Goal: Share content: Share content

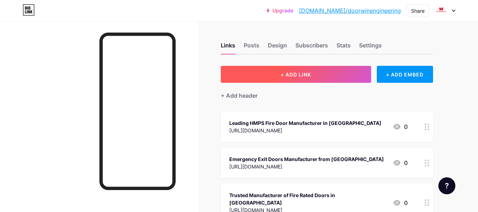
click at [282, 71] on span "+ ADD LINK" at bounding box center [296, 74] width 30 height 6
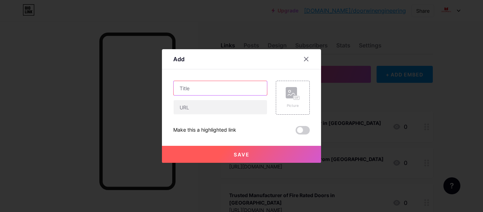
click at [226, 88] on input "text" at bounding box center [220, 88] width 93 height 14
paste input "Contact Top Fire Door Manufacturer in [GEOGRAPHIC_DATA], [GEOGRAPHIC_DATA]"
type input "Contact Top Fire Door Manufacturer in [GEOGRAPHIC_DATA], [GEOGRAPHIC_DATA]"
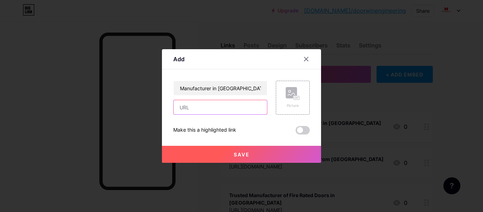
click at [206, 106] on input "text" at bounding box center [220, 107] width 93 height 14
paste input "[URL][DOMAIN_NAME]"
type input "[URL][DOMAIN_NAME]"
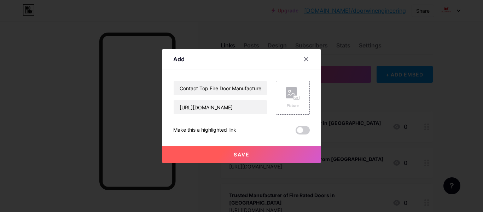
click at [239, 159] on button "Save" at bounding box center [241, 154] width 159 height 17
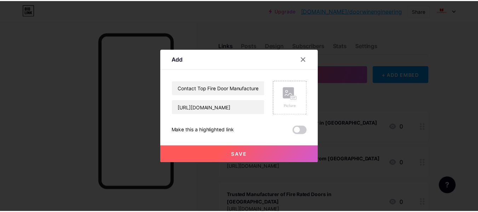
scroll to position [0, 0]
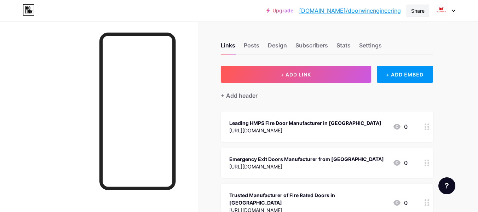
click at [418, 12] on div "Share" at bounding box center [417, 10] width 13 height 7
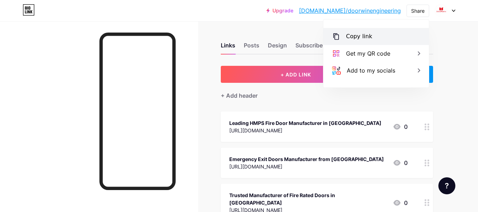
click at [347, 34] on div "Copy link" at bounding box center [359, 36] width 26 height 8
